Goal: Find specific page/section: Find specific page/section

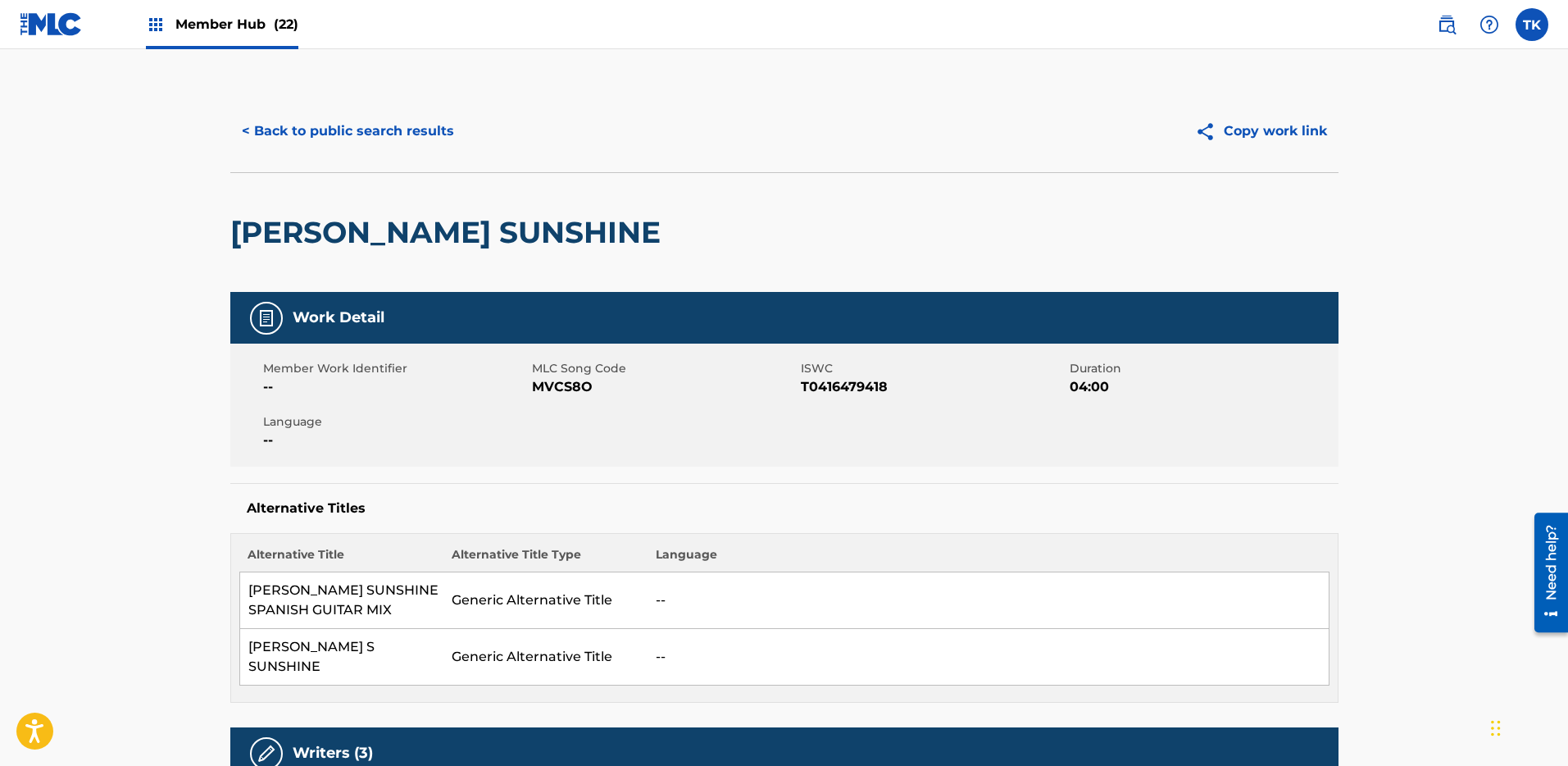
click at [233, 21] on span "Member Hub (22)" at bounding box center [236, 24] width 123 height 19
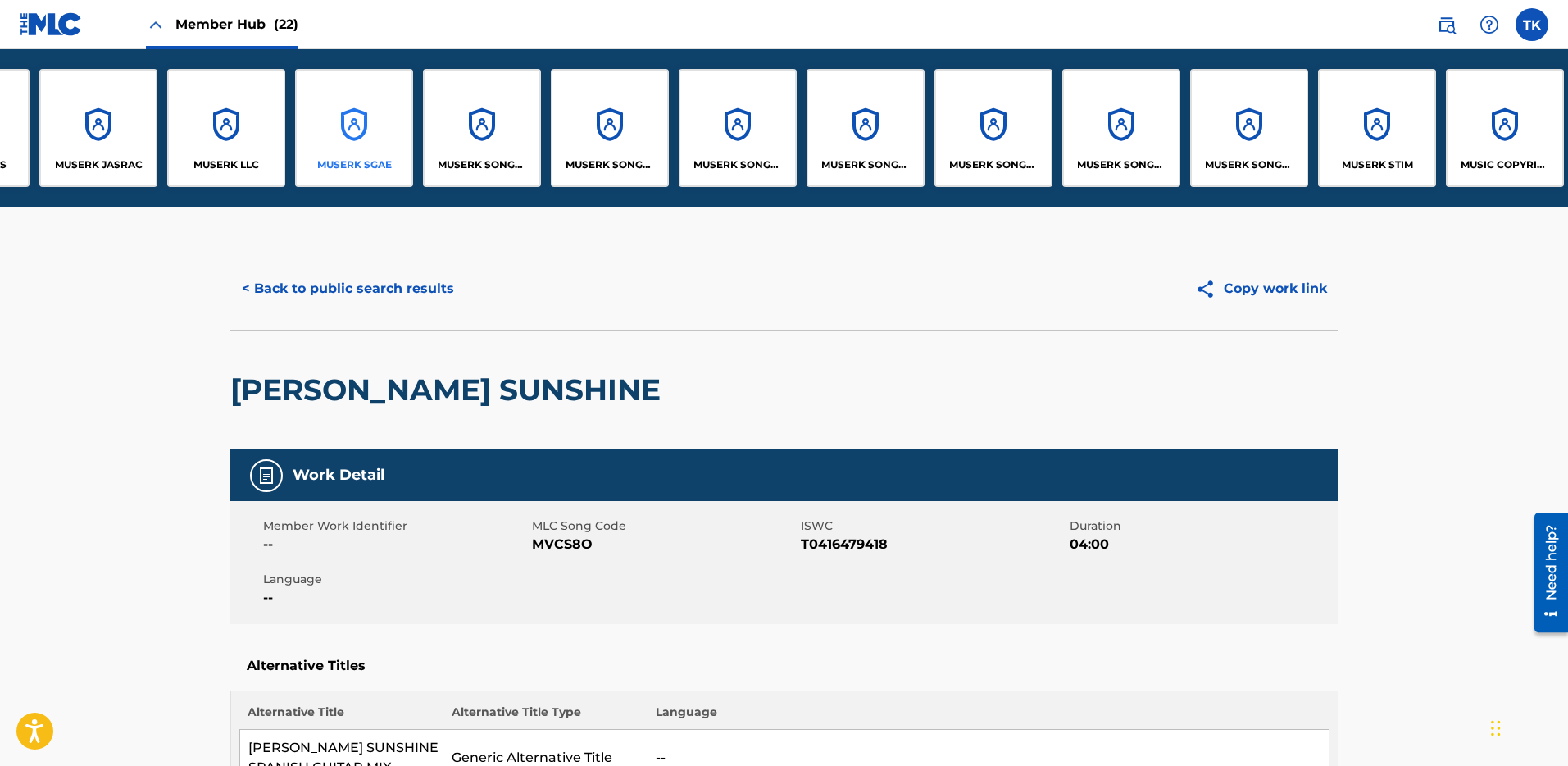
scroll to position [0, 737]
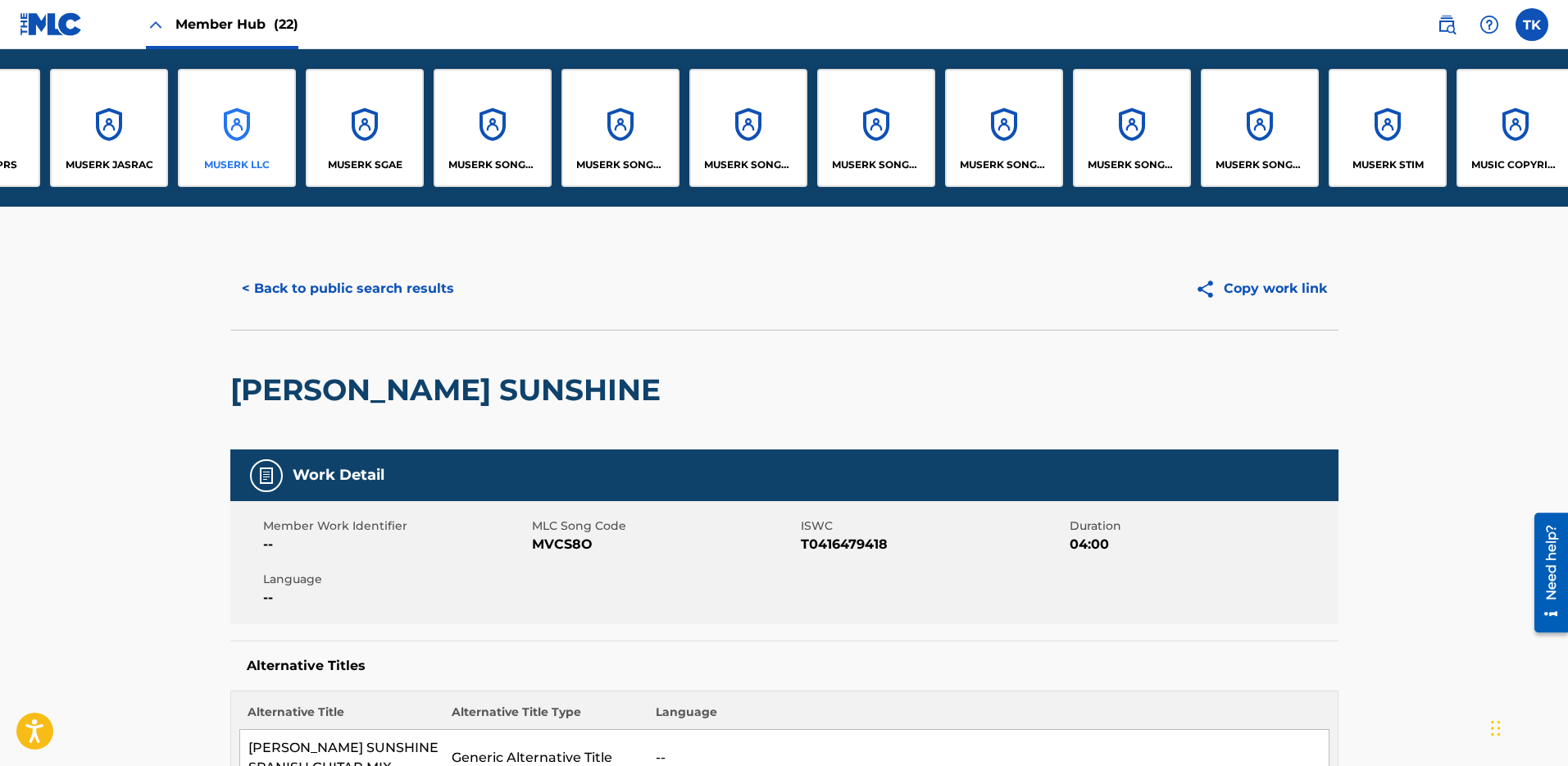
click at [243, 148] on div "MUSERK LLC" at bounding box center [236, 127] width 118 height 118
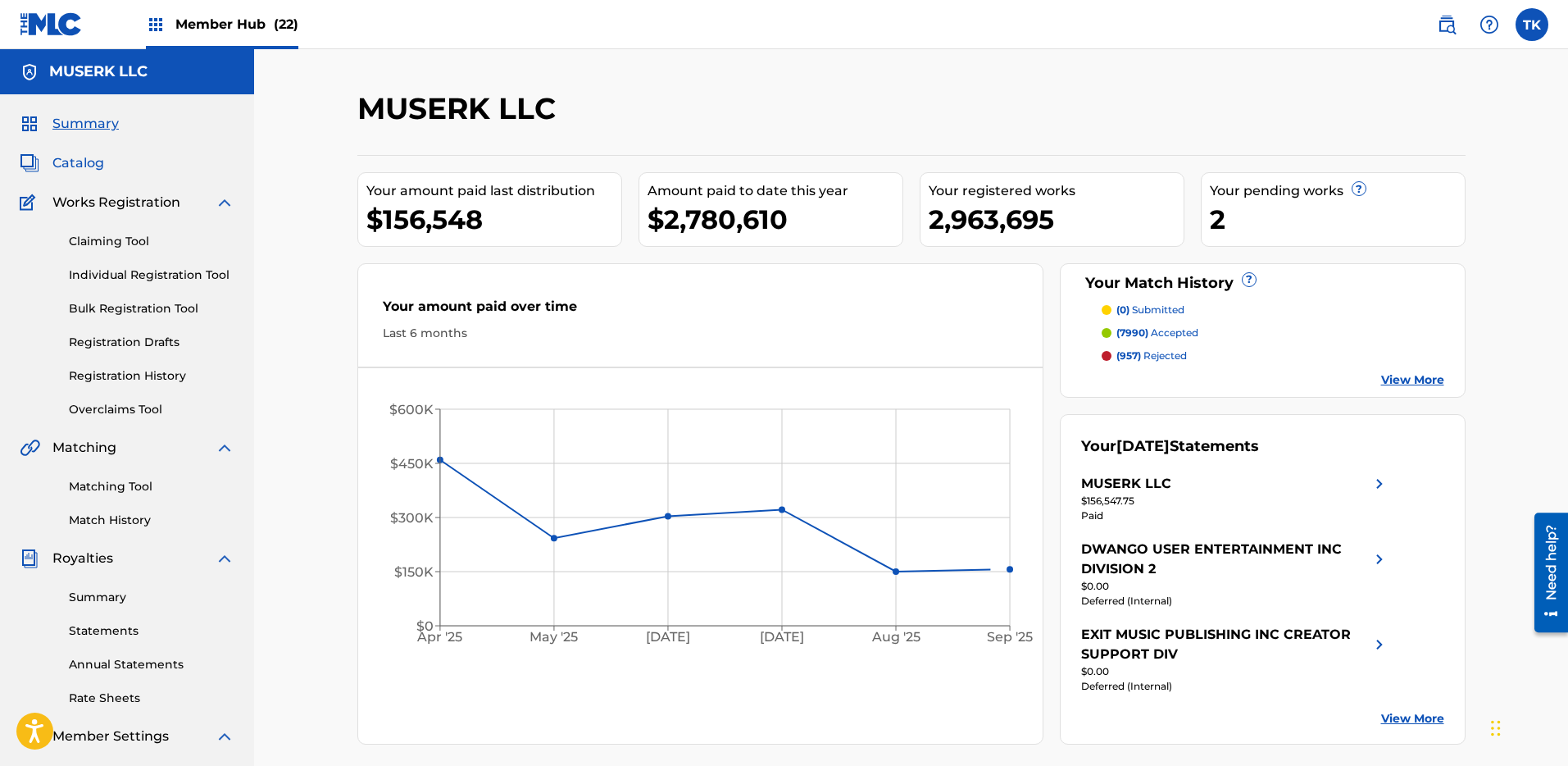
click at [91, 161] on span "Catalog" at bounding box center [78, 163] width 51 height 19
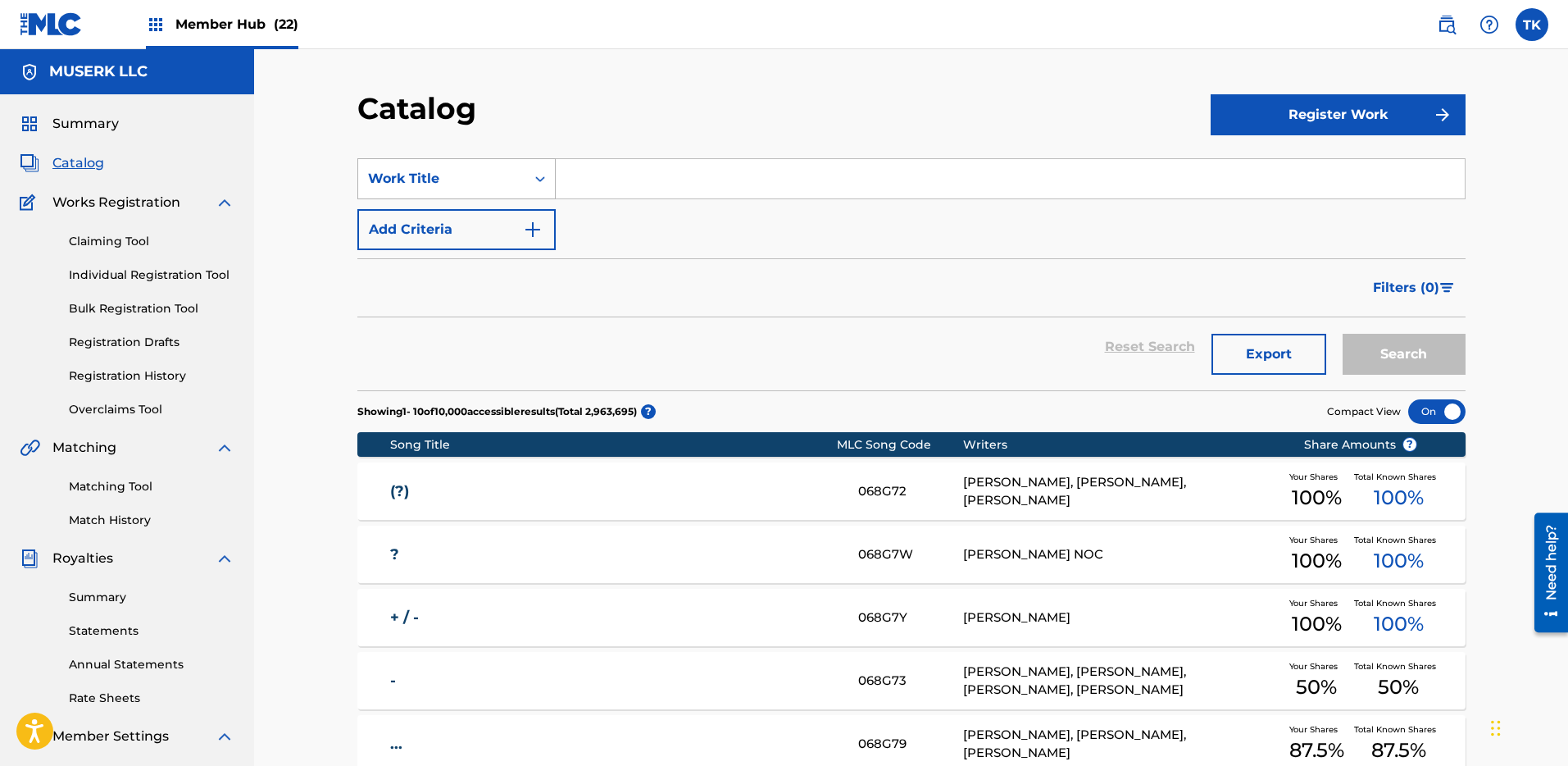
click at [530, 172] on div "Search Form" at bounding box center [539, 178] width 29 height 29
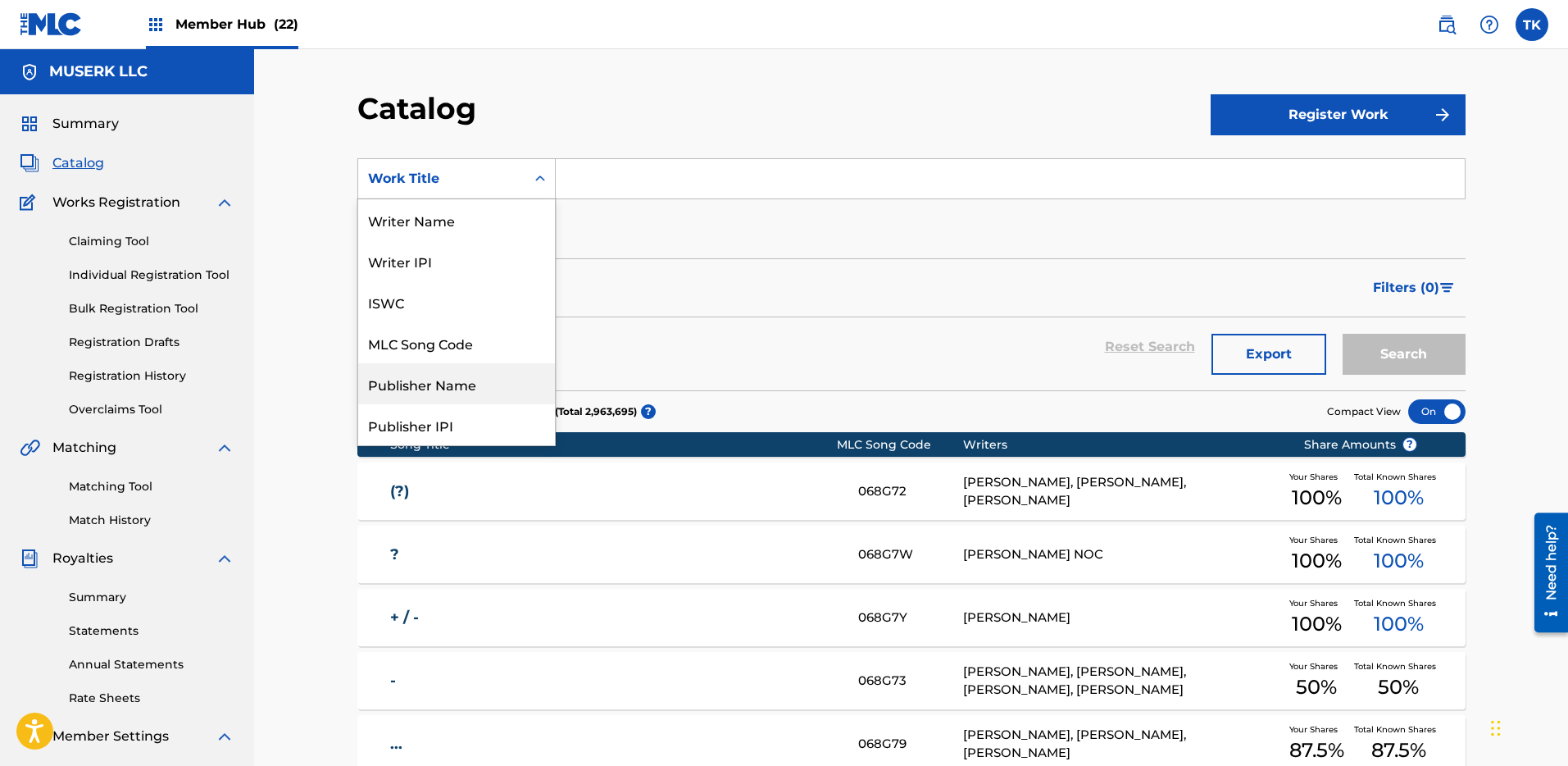
scroll to position [20, 0]
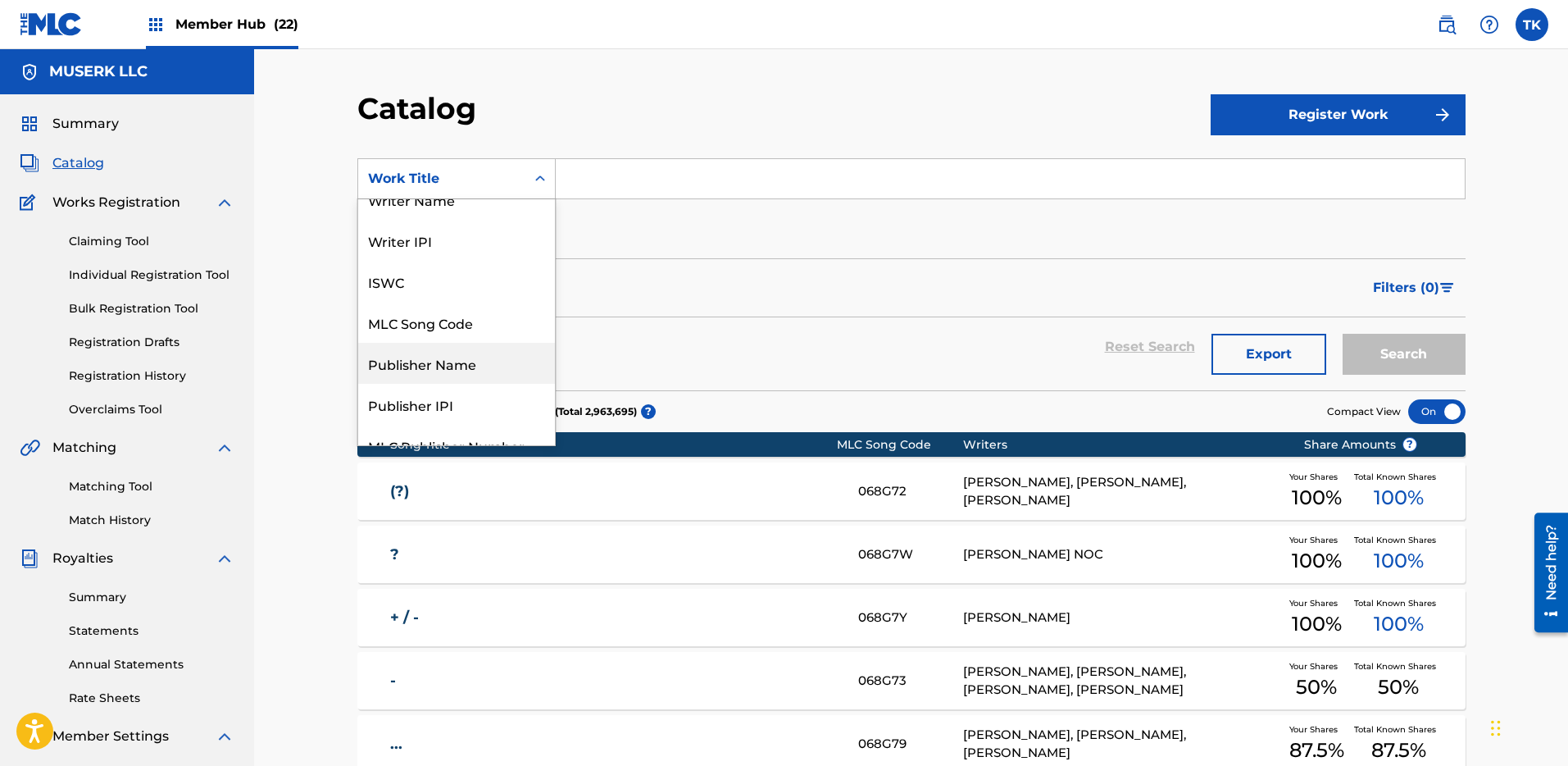
click at [477, 369] on div "Publisher Name" at bounding box center [456, 363] width 196 height 41
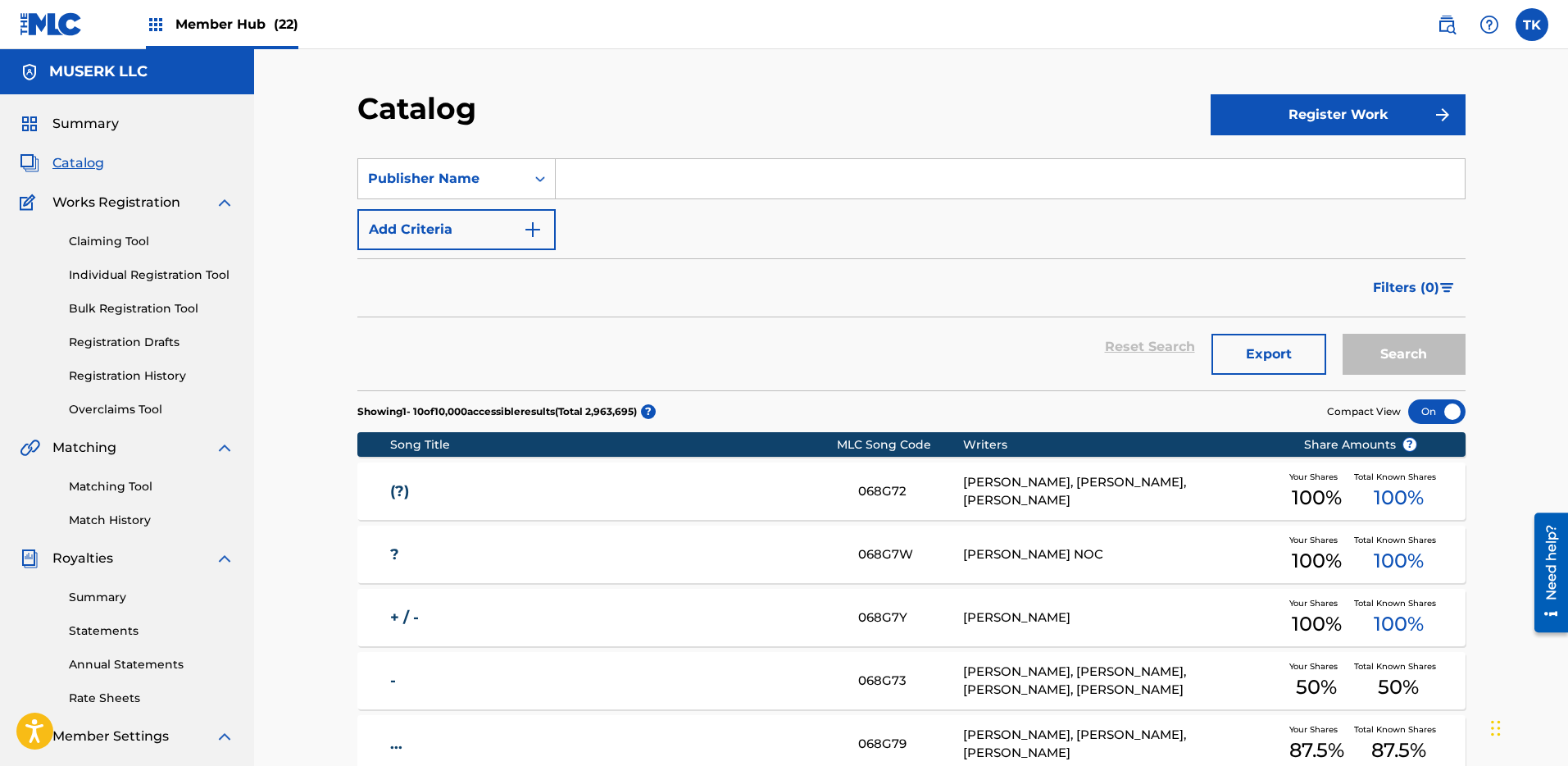
click at [727, 176] on input "Search Form" at bounding box center [1011, 179] width 909 height 39
type input "IRICOM"
click at [1342, 333] on button "Search" at bounding box center [1404, 354] width 123 height 41
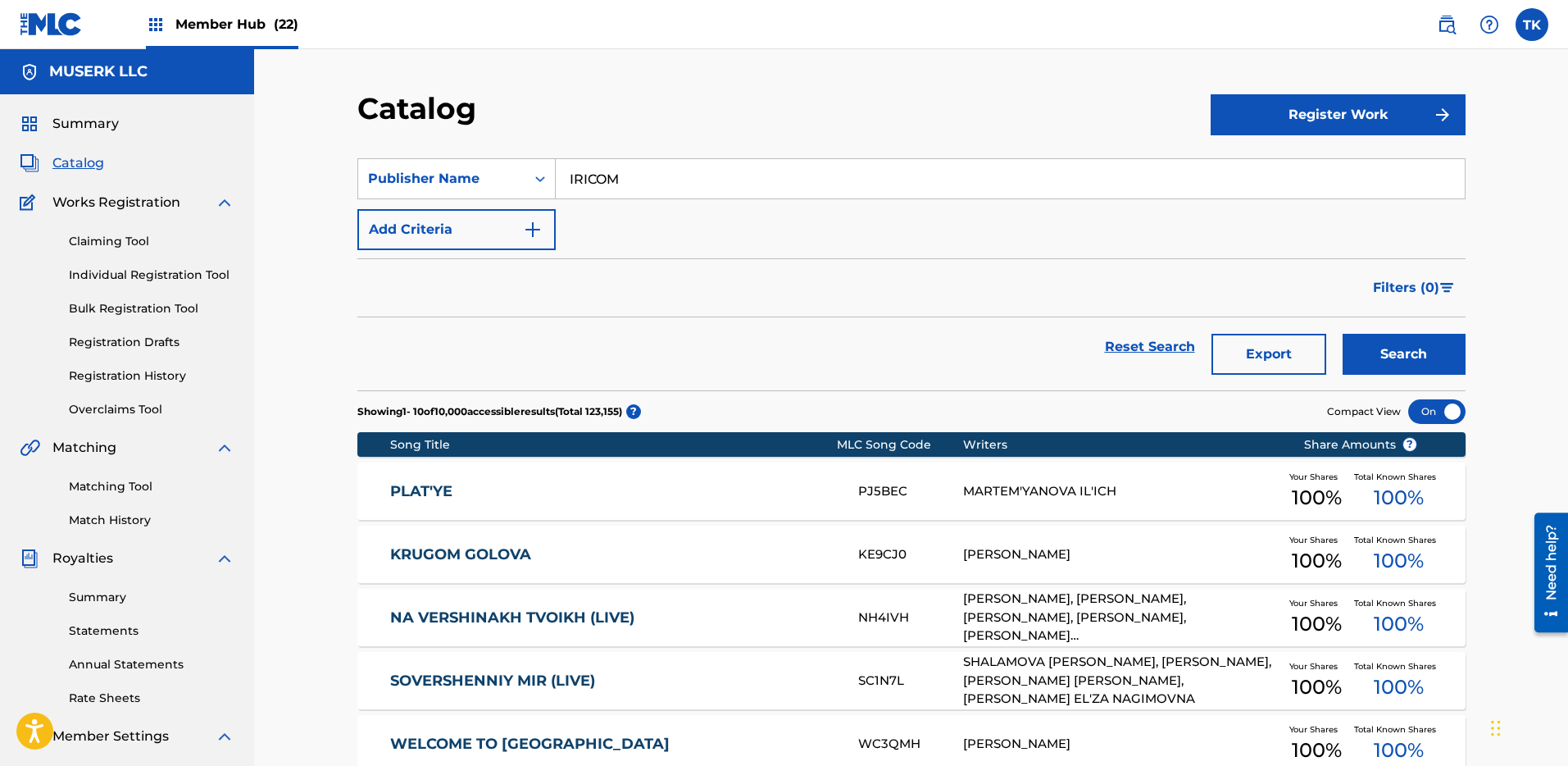
click at [669, 501] on div "PLAT'YE PJ5BEC MARTEM'YANOVA [GEOGRAPHIC_DATA] Your Shares 100 % Total Known Sh…" at bounding box center [911, 491] width 1108 height 57
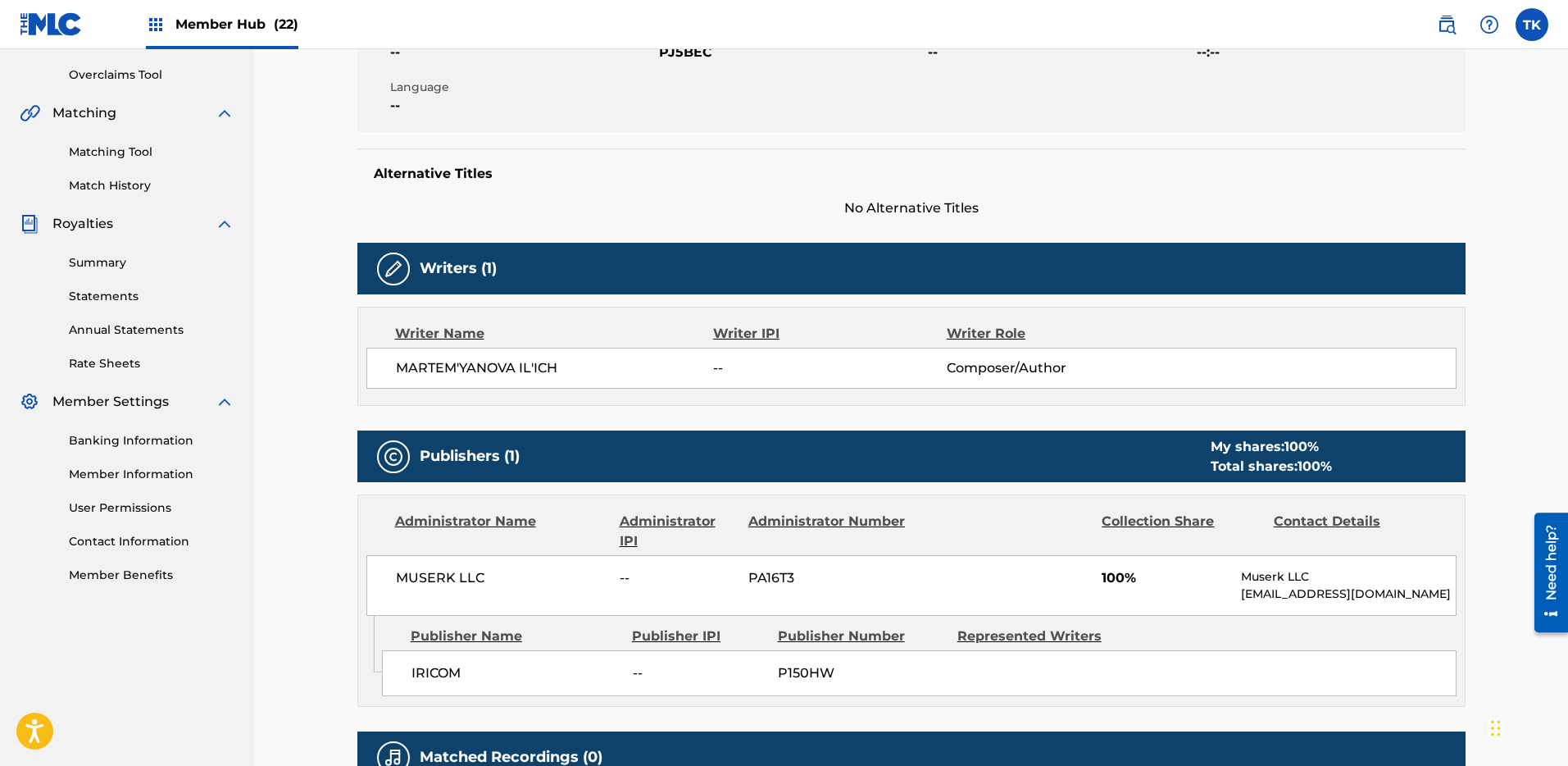
scroll to position [548, 0]
